Goal: Task Accomplishment & Management: Manage account settings

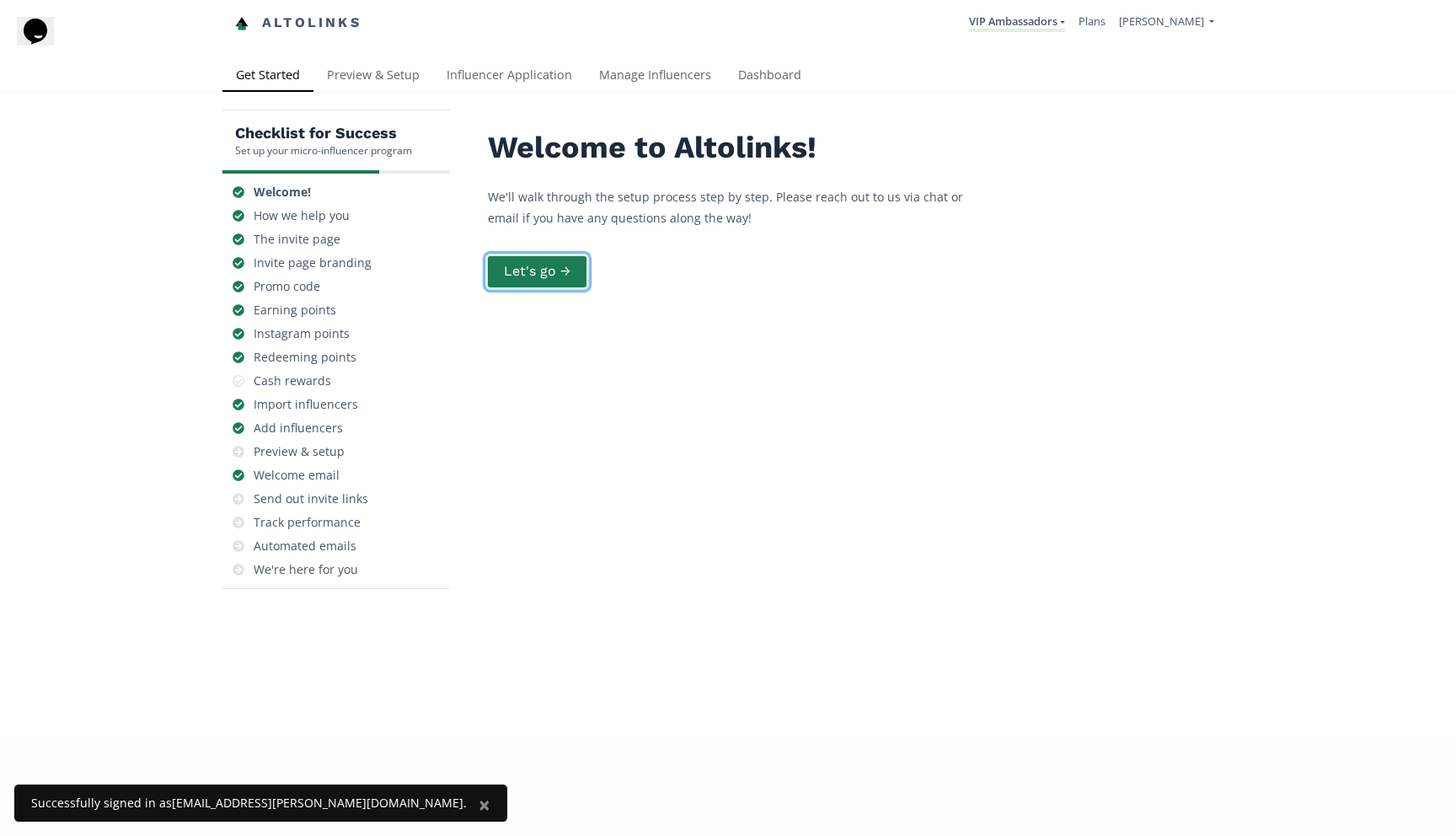
click at [552, 264] on button "Let's go →" at bounding box center [537, 272] width 104 height 37
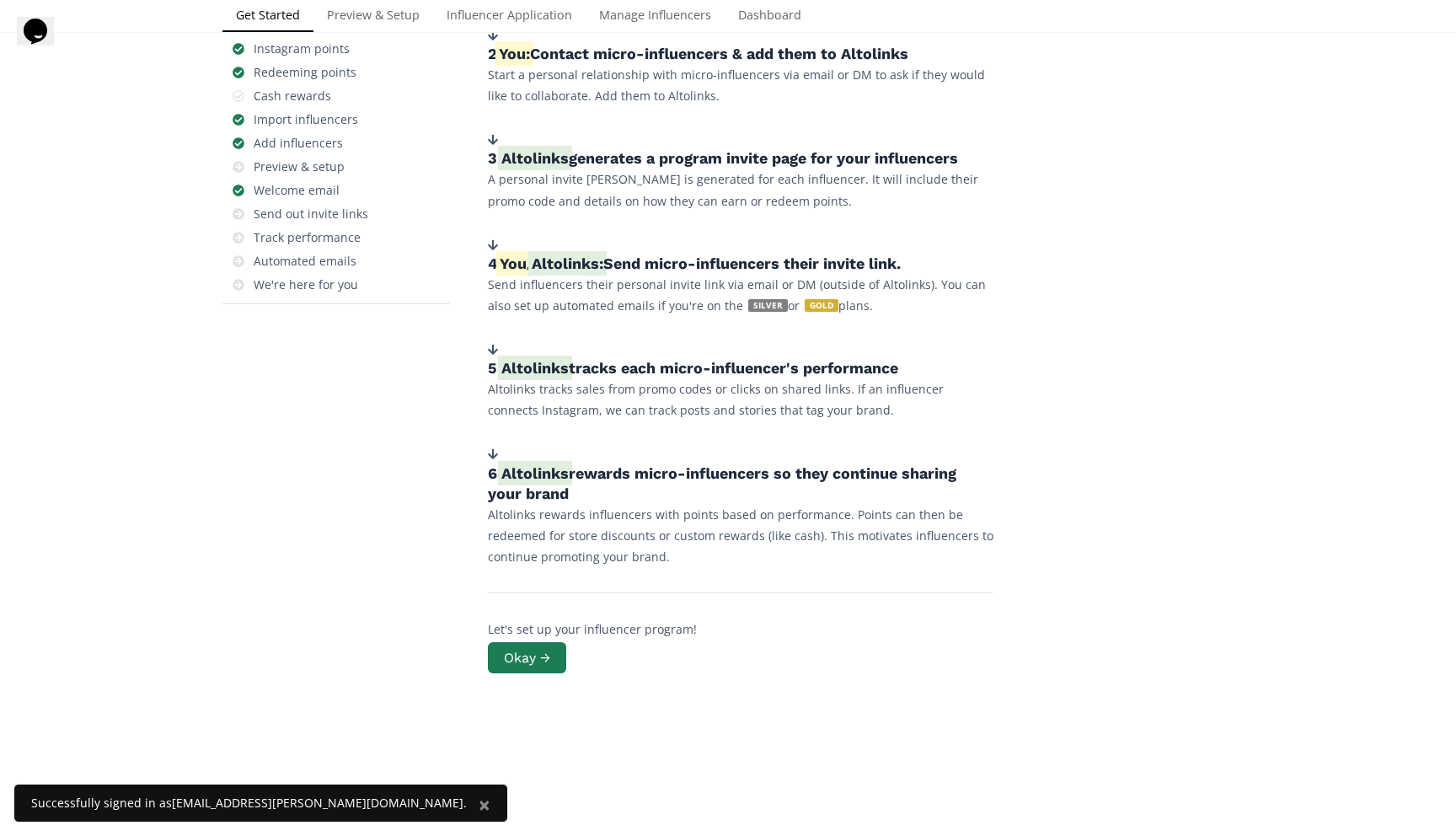
scroll to position [288, 0]
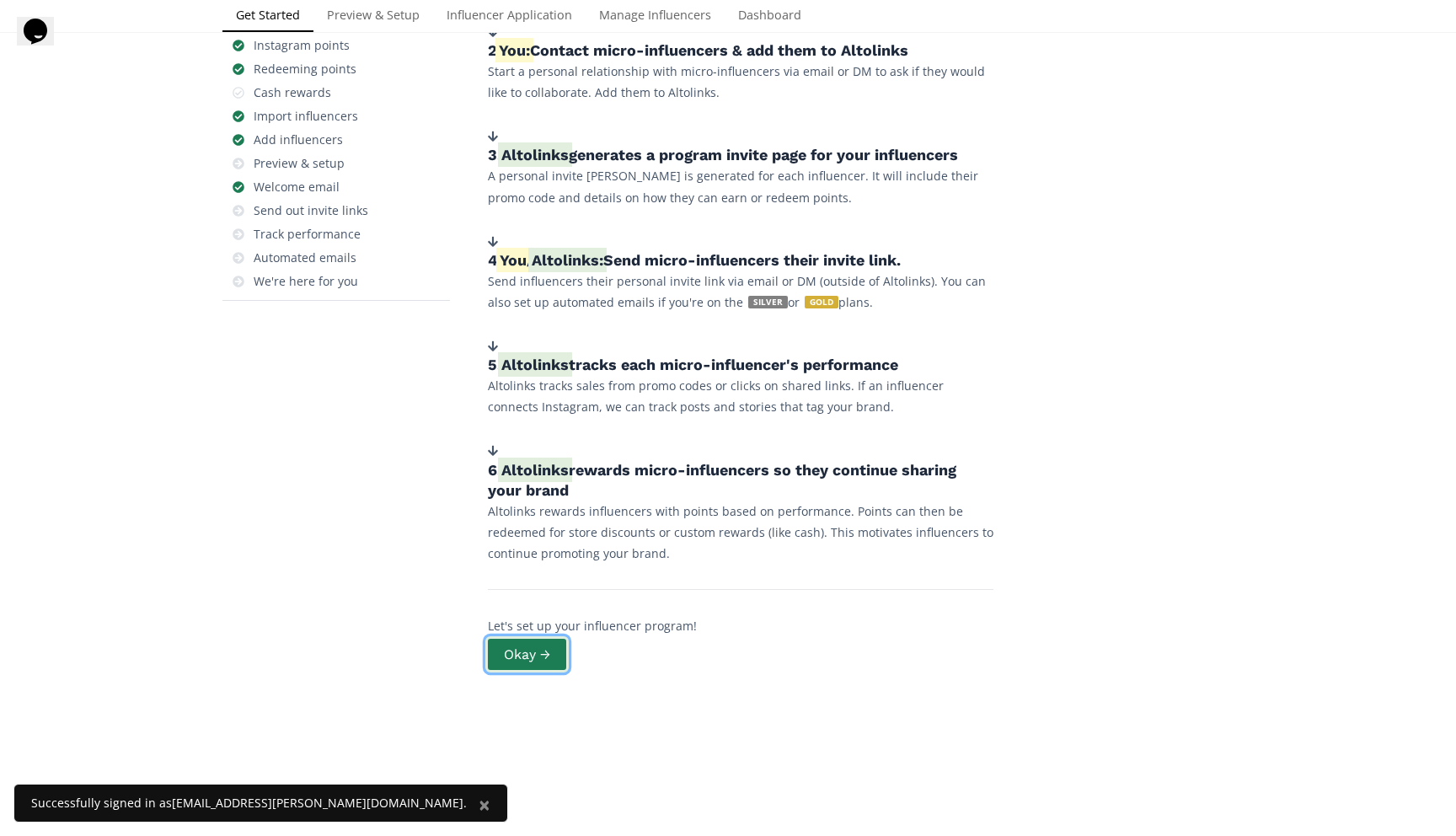
click at [534, 654] on button "Okay →" at bounding box center [527, 654] width 84 height 37
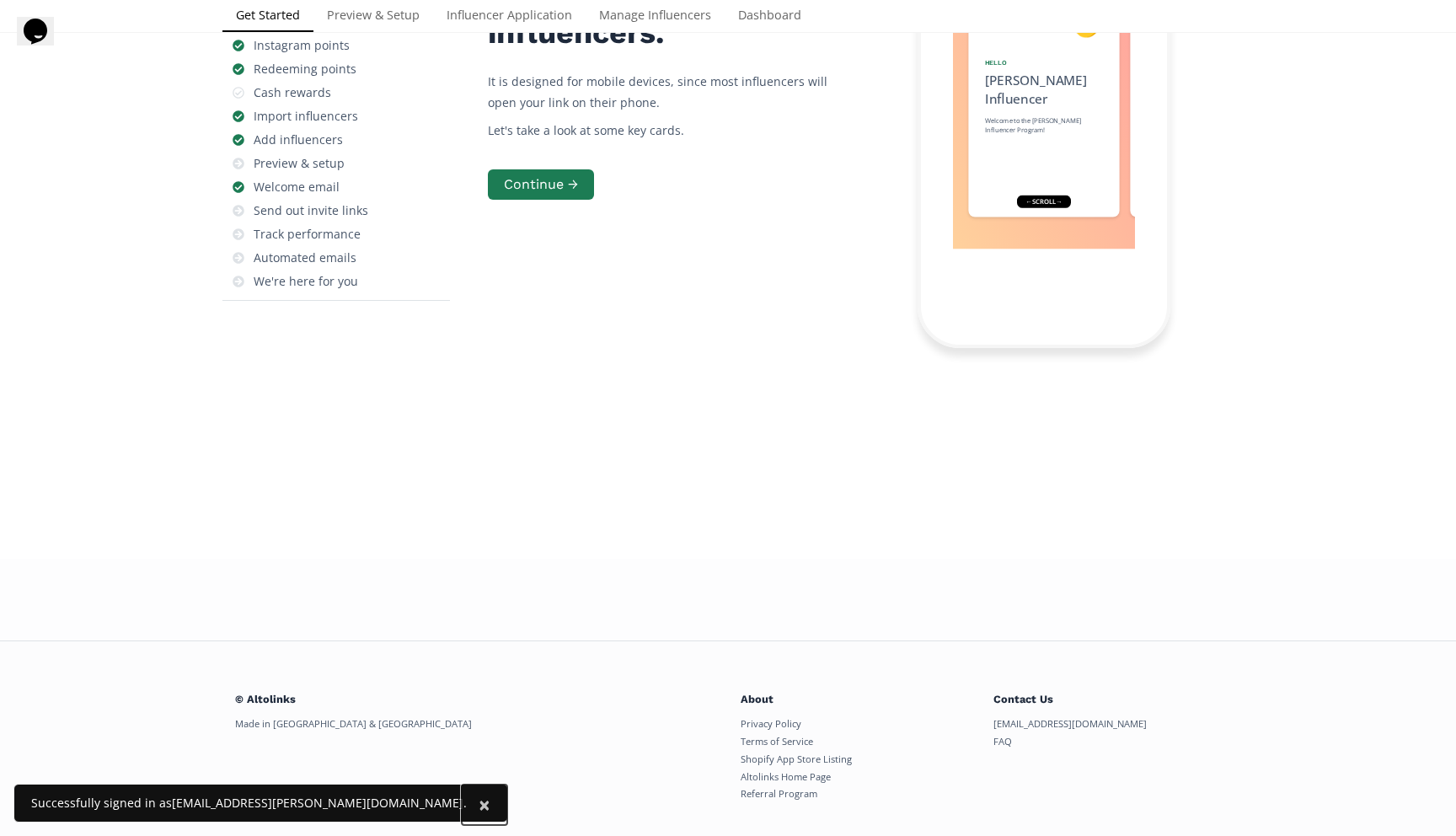
click at [479, 801] on span "×" at bounding box center [484, 803] width 12 height 28
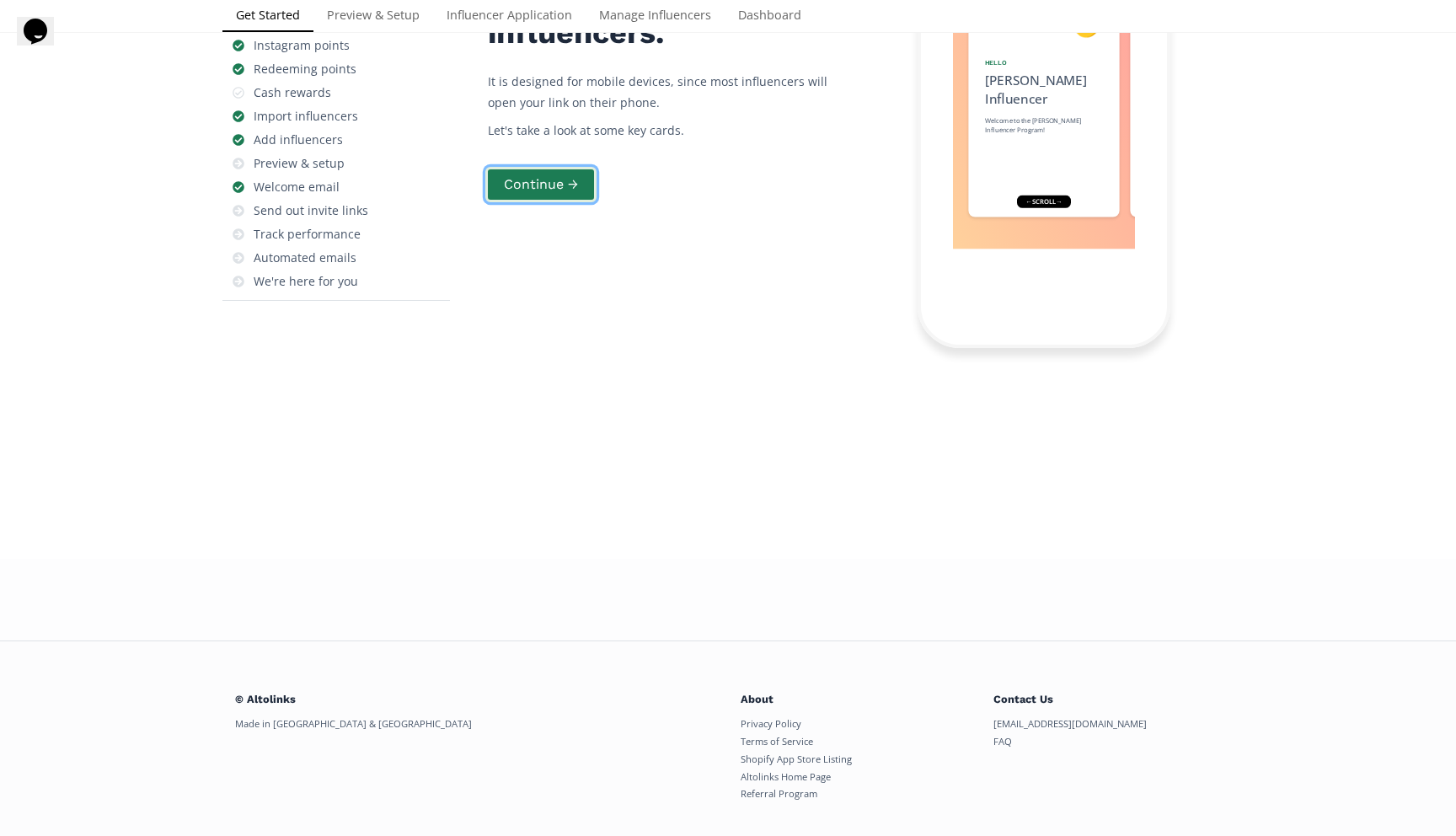
click at [556, 203] on button "Continue →" at bounding box center [540, 185] width 111 height 37
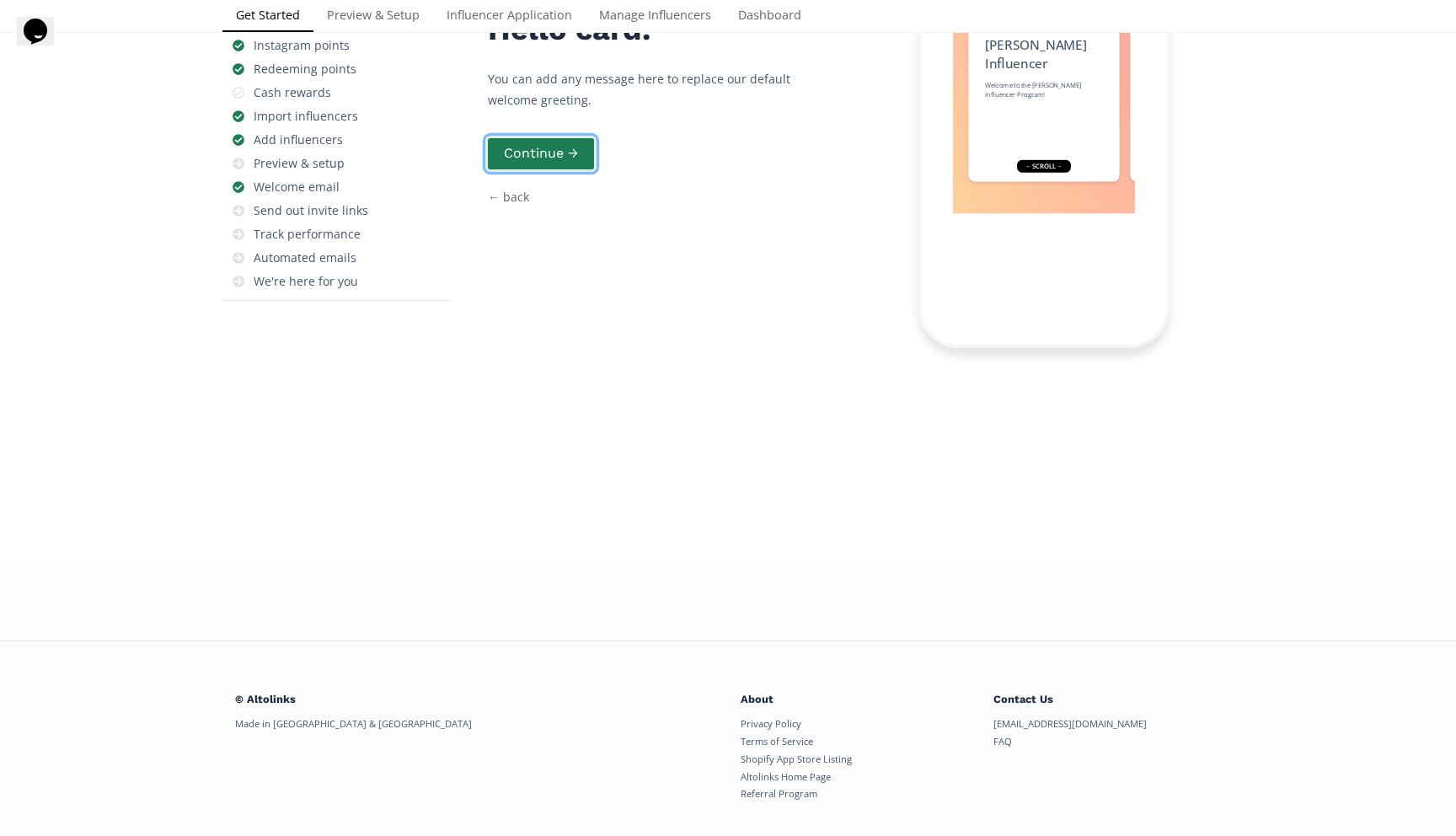
scroll to position [84, 0]
click at [553, 171] on button "Continue →" at bounding box center [540, 154] width 111 height 37
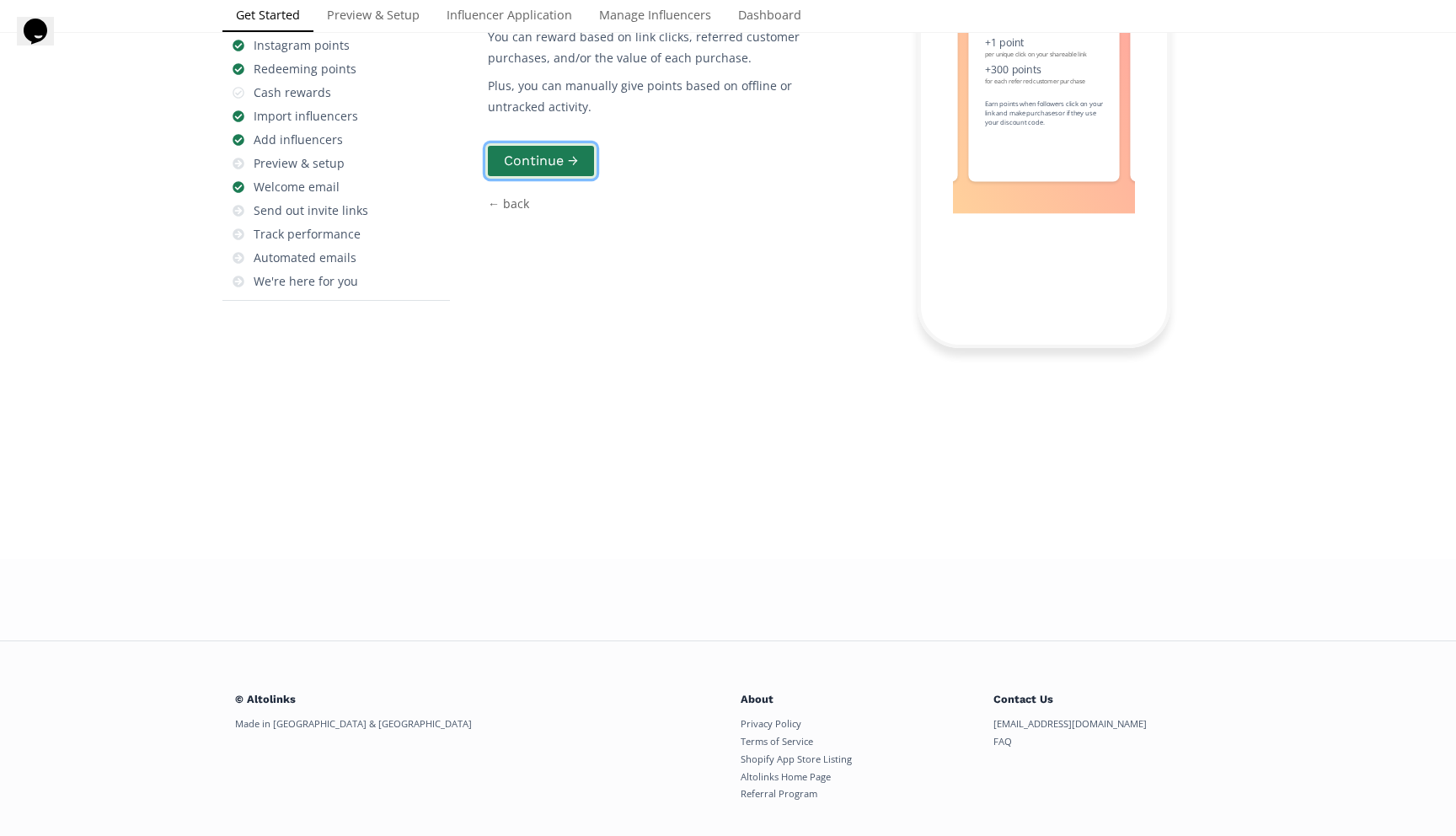
click at [553, 179] on button "Continue →" at bounding box center [540, 162] width 111 height 37
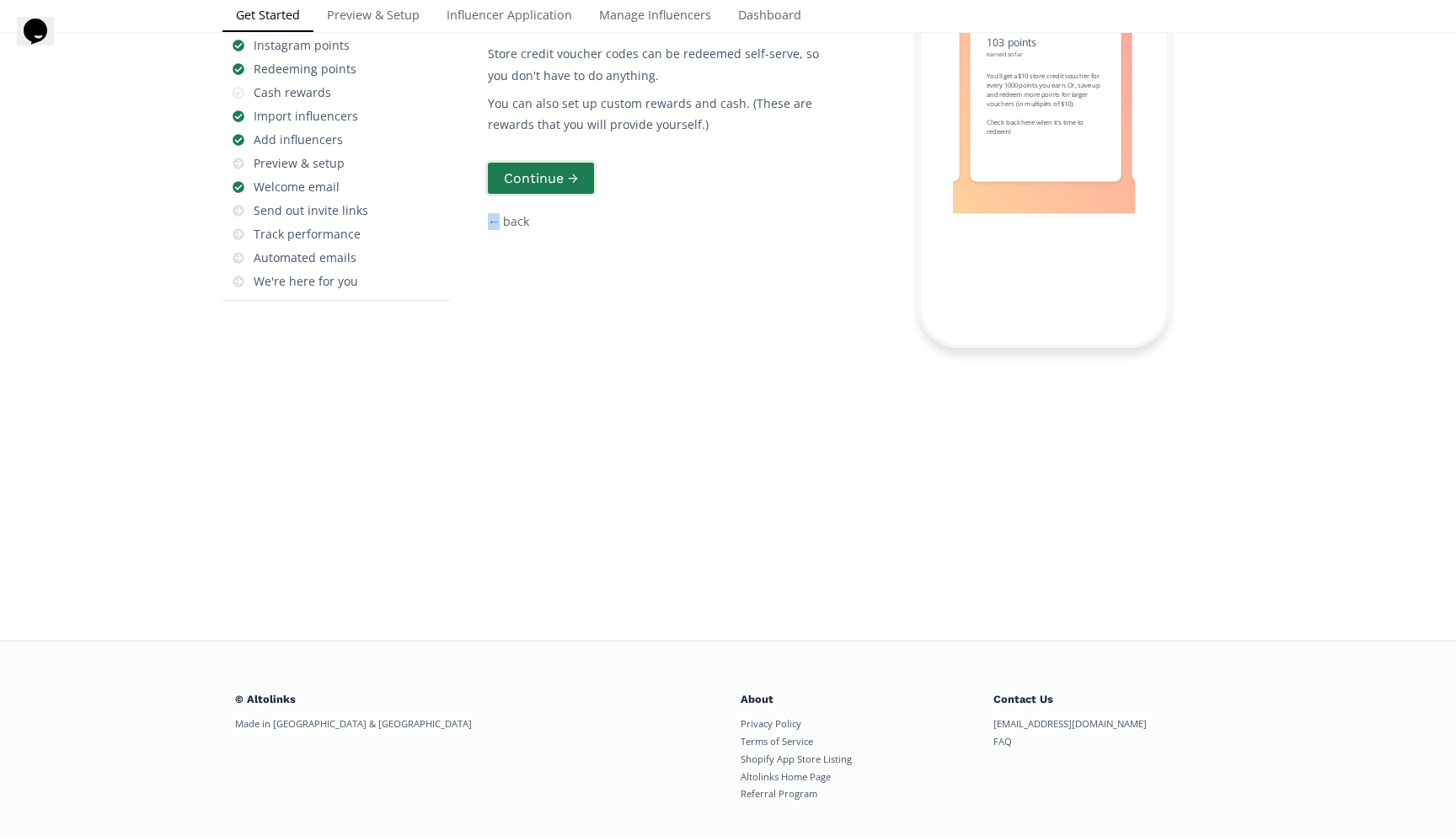
click at [553, 348] on div "Influencer points can be redeemed for store credit or cash. Store credit vouche…" at bounding box center [663, 94] width 353 height 506
click at [554, 196] on button "Continue →" at bounding box center [540, 178] width 111 height 37
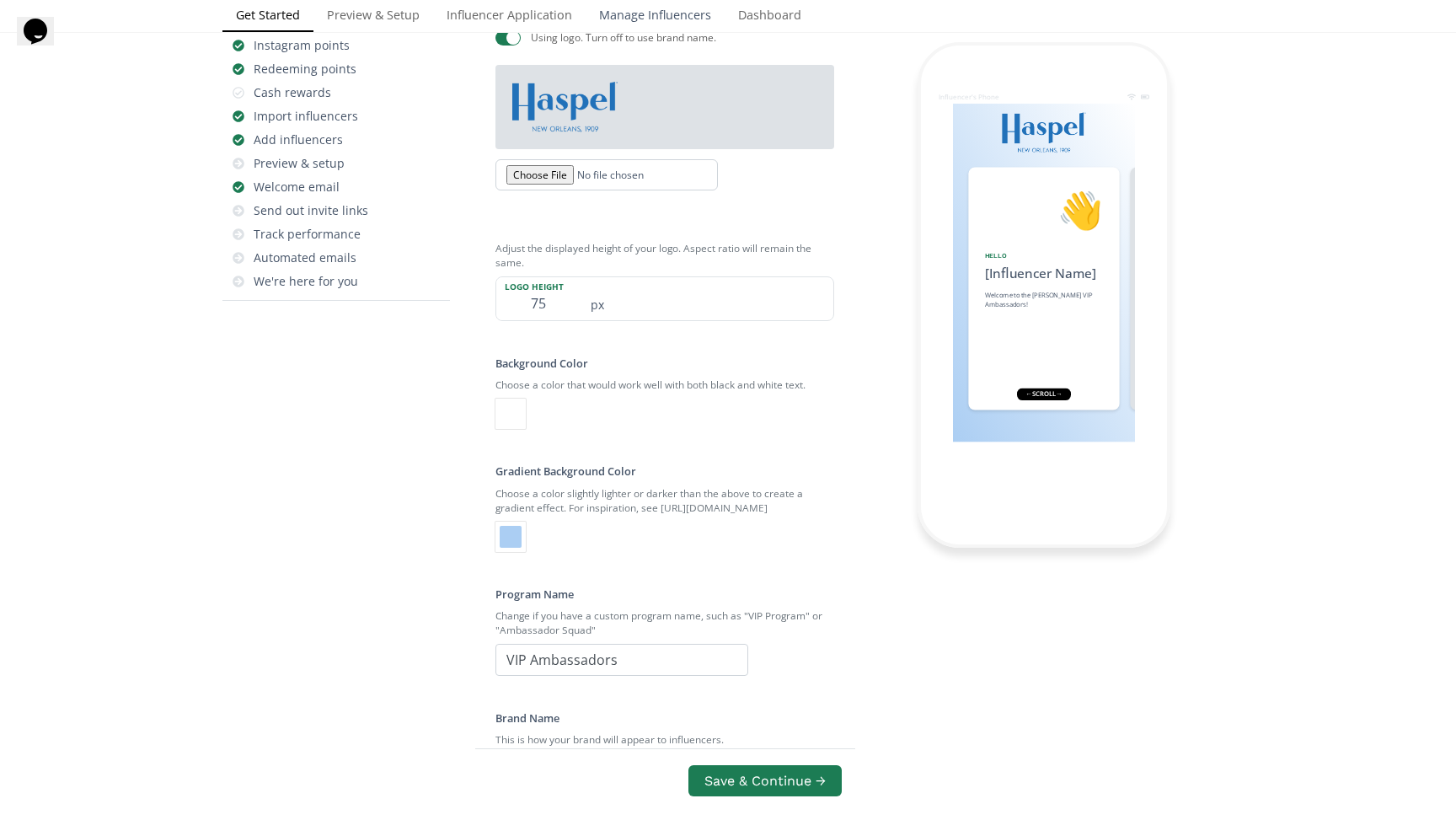
click at [634, 34] on link "Manage Influencers" at bounding box center [655, 16] width 139 height 34
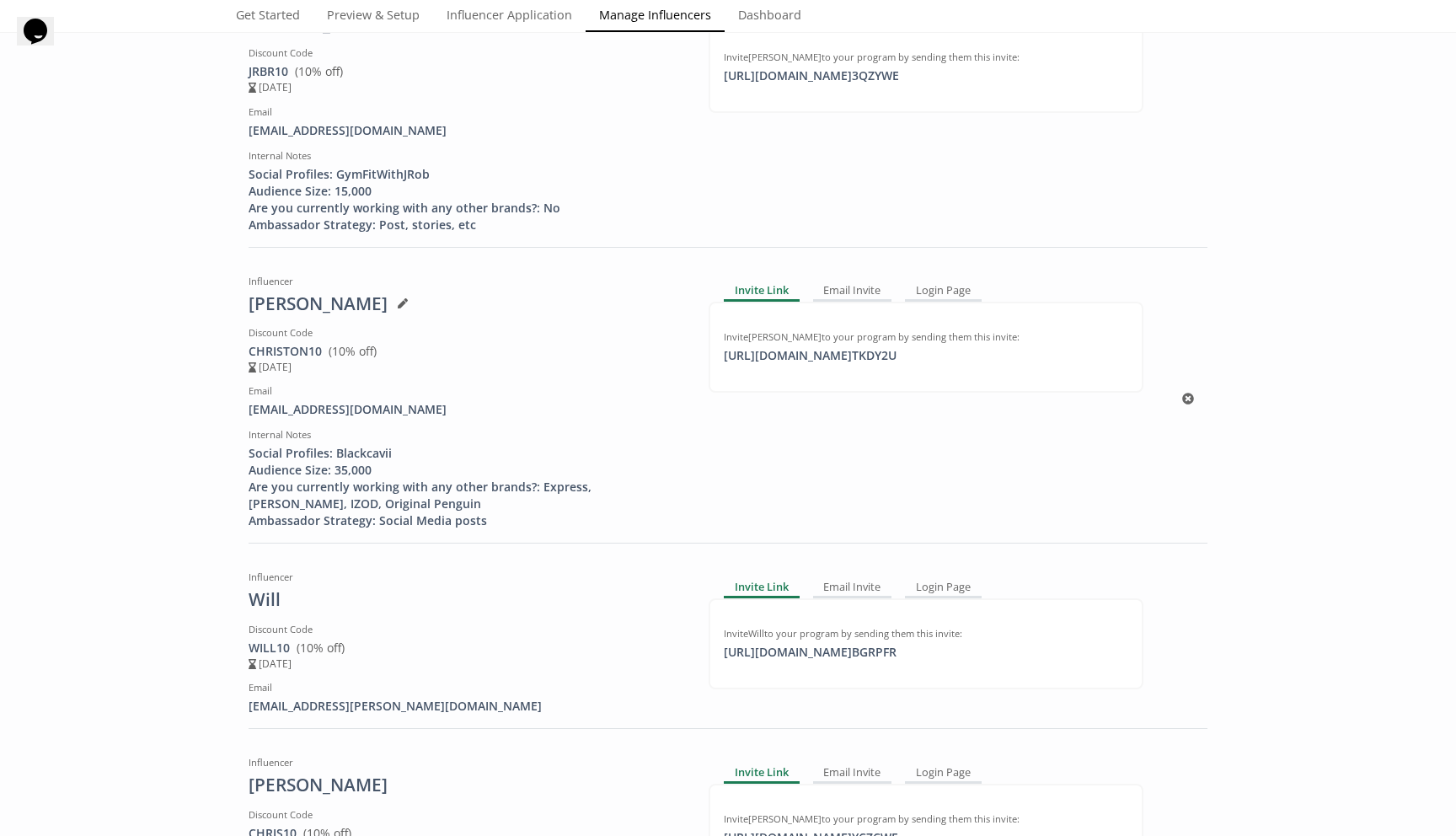
scroll to position [2007, 0]
click at [770, 23] on link "Dashboard" at bounding box center [769, 16] width 91 height 34
